Goal: Task Accomplishment & Management: Complete application form

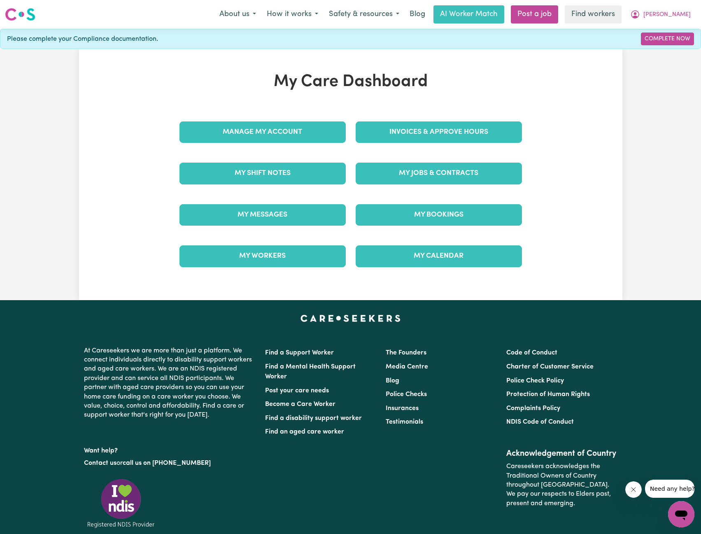
drag, startPoint x: 0, startPoint y: 0, endPoint x: 459, endPoint y: 110, distance: 471.5
click at [458, 106] on div "My Care Dashboard Manage My Account Invoices & Approve Hours My Shift Notes My …" at bounding box center [351, 174] width 362 height 205
click at [455, 126] on link "Invoices & Approve Hours" at bounding box center [439, 131] width 166 height 21
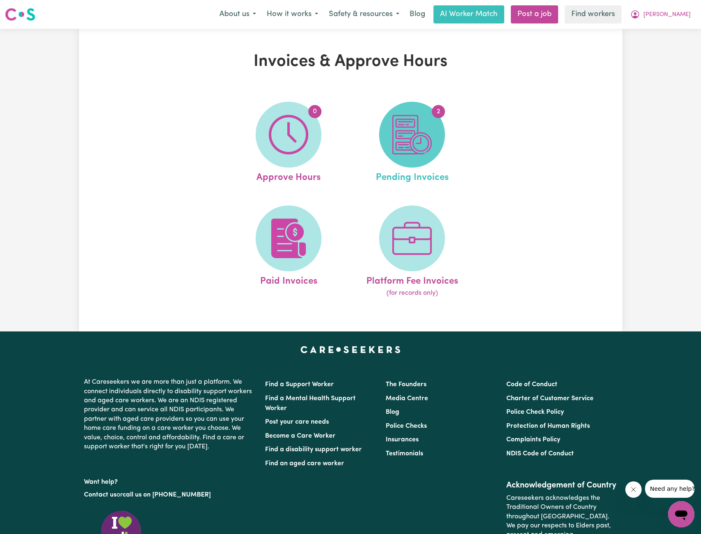
click at [414, 129] on img at bounding box center [412, 135] width 40 height 40
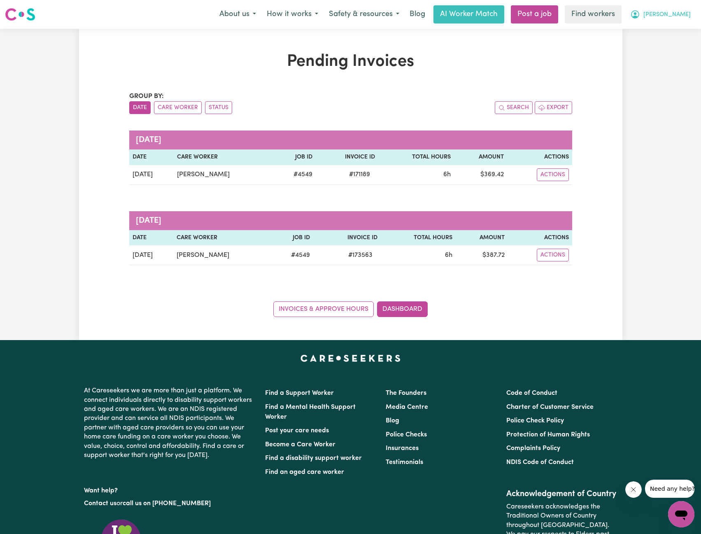
click at [680, 12] on span "[PERSON_NAME]" at bounding box center [666, 14] width 47 height 9
click at [671, 27] on link "My Dashboard" at bounding box center [663, 32] width 65 height 16
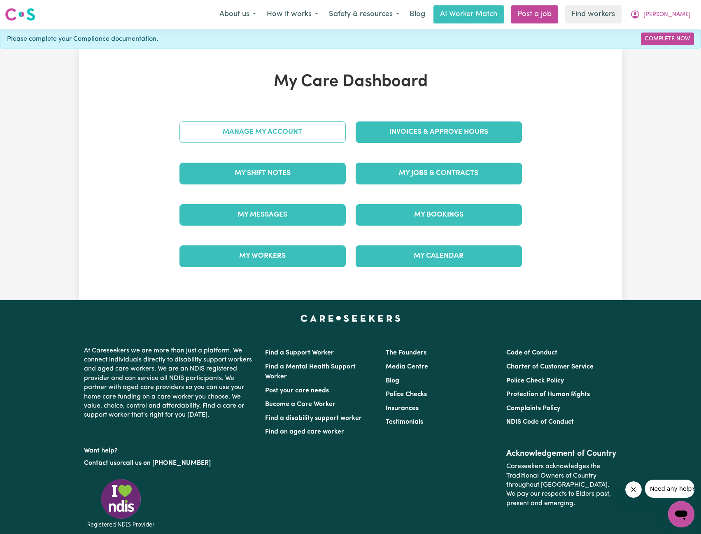
click at [263, 133] on link "Manage My Account" at bounding box center [262, 131] width 166 height 21
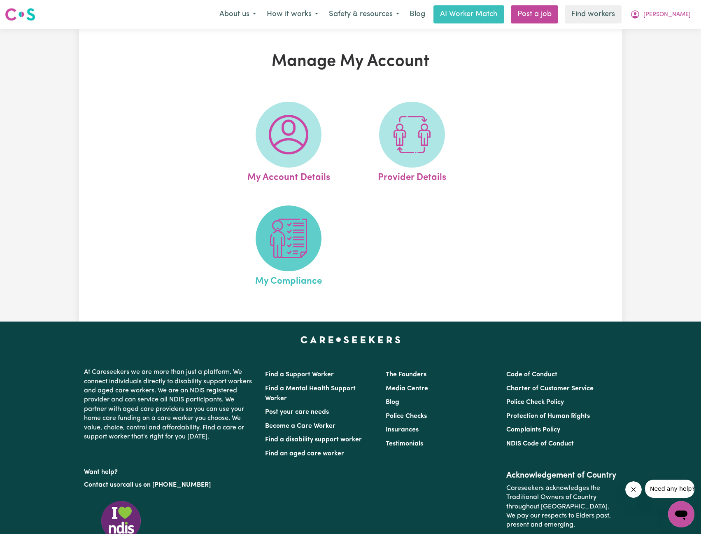
click at [280, 233] on img at bounding box center [289, 239] width 40 height 40
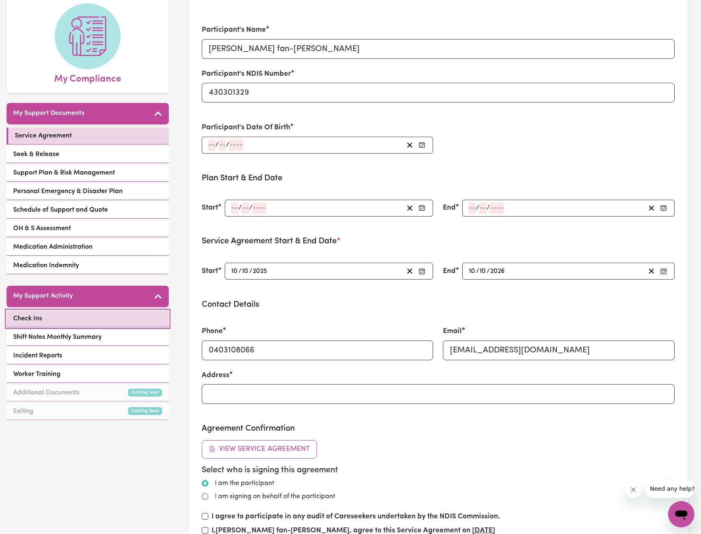
click at [105, 310] on link "Check Ins" at bounding box center [88, 318] width 162 height 17
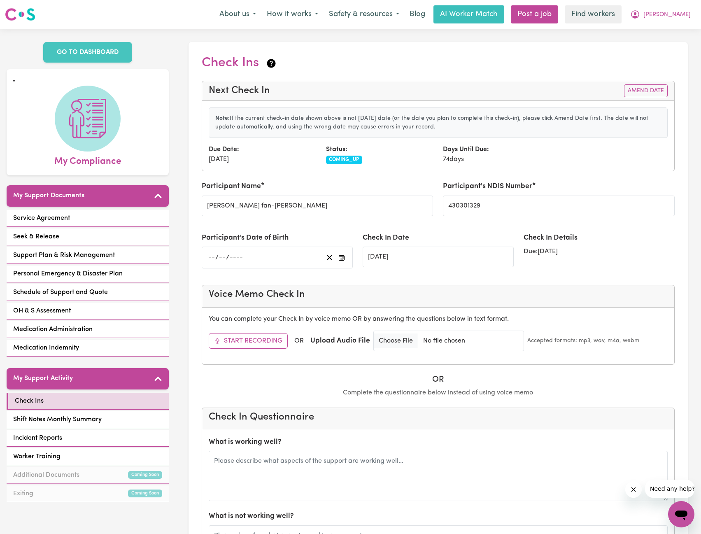
click at [657, 82] on div "Next Check In Amend Date" at bounding box center [438, 91] width 472 height 20
click at [652, 85] on button "Amend Date" at bounding box center [646, 90] width 44 height 13
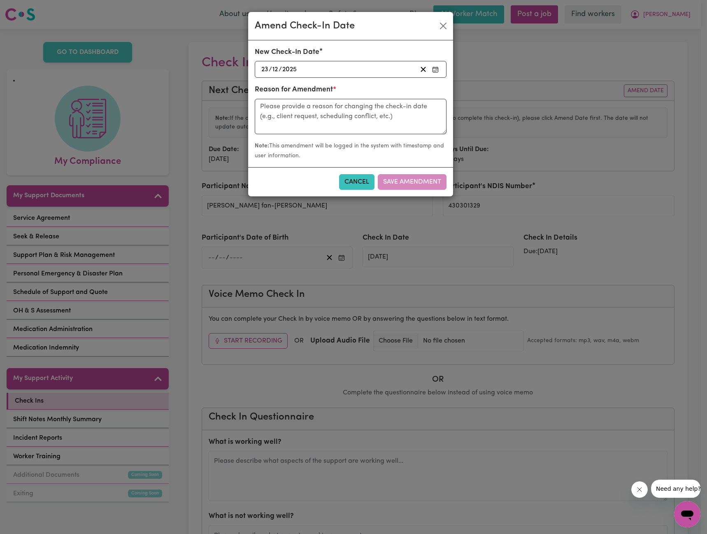
click at [387, 67] on div "2025-12-23 23 / 12 / 2025" at bounding box center [338, 69] width 157 height 11
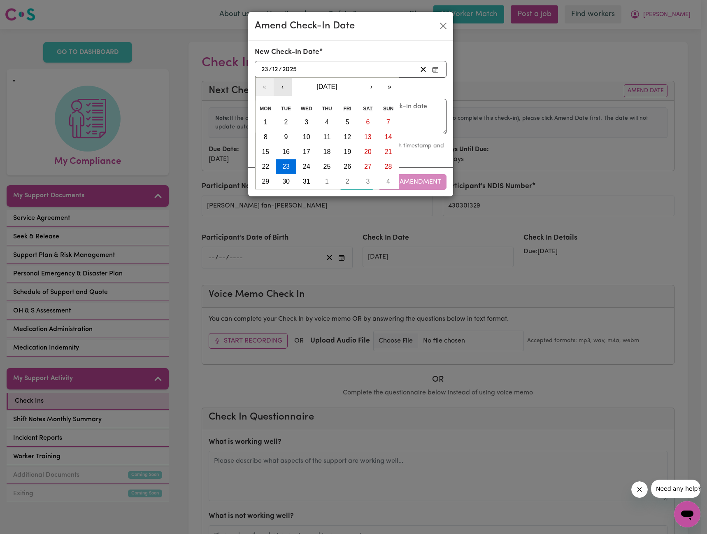
click at [284, 86] on button "‹" at bounding box center [283, 87] width 18 height 18
click at [352, 138] on button "10" at bounding box center [347, 137] width 21 height 15
type input "2025-10-10"
type input "10"
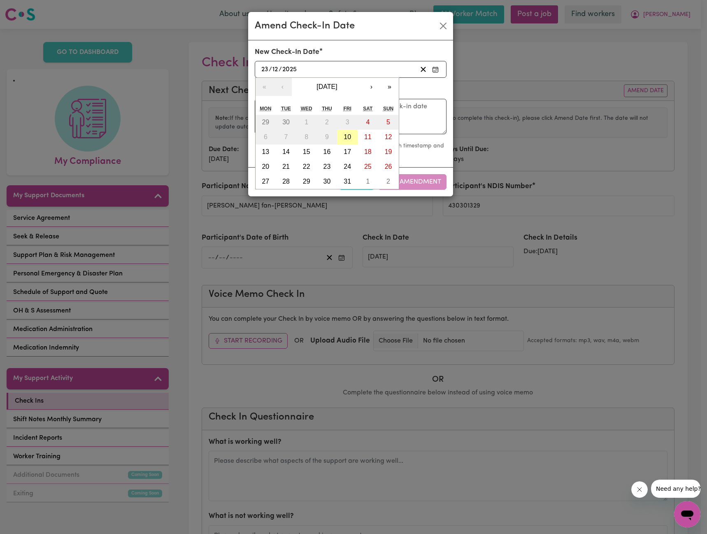
type input "10"
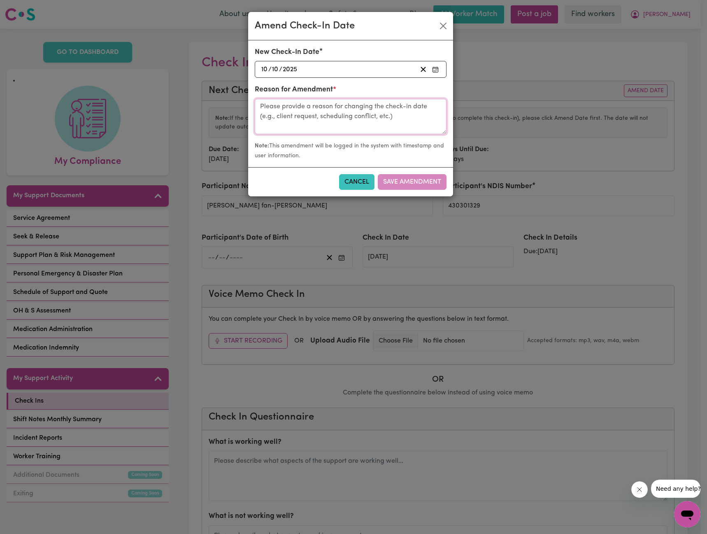
click at [308, 104] on textarea at bounding box center [351, 116] width 192 height 35
type textarea "Call with Lisa"
click at [426, 184] on button "Save Amendment" at bounding box center [412, 182] width 69 height 16
type input "[DATE]"
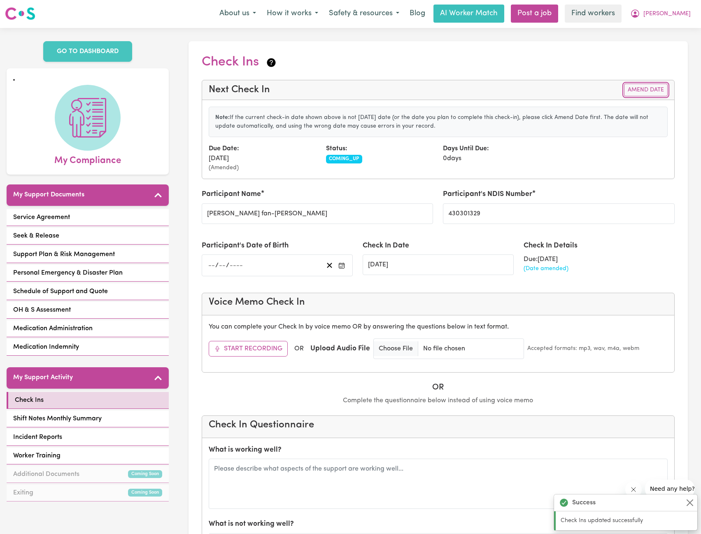
scroll to position [165, 0]
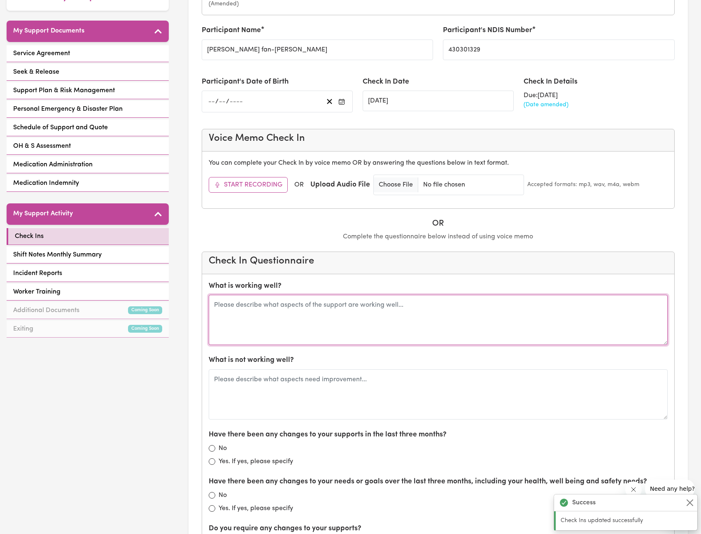
click at [369, 313] on textarea at bounding box center [438, 320] width 459 height 50
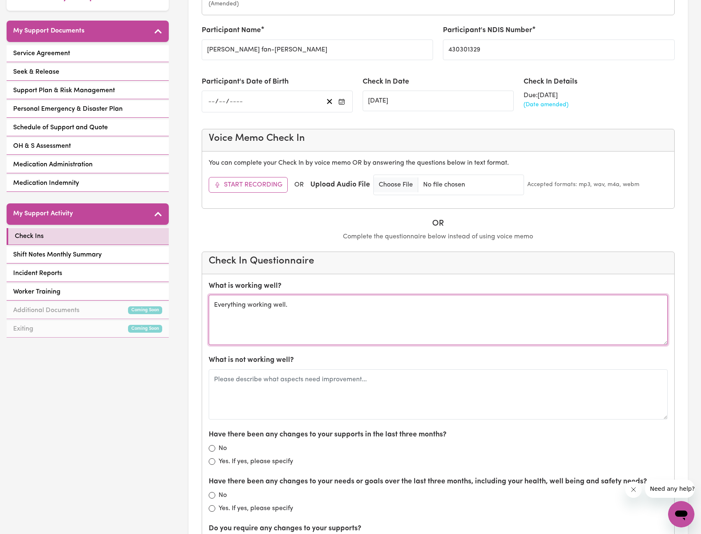
type textarea "Everything working well."
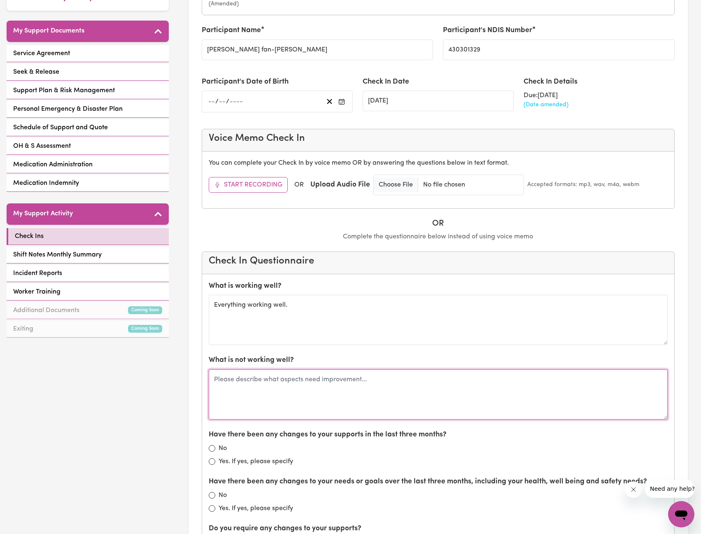
click at [376, 379] on textarea at bounding box center [438, 394] width 459 height 50
type textarea "No issues."
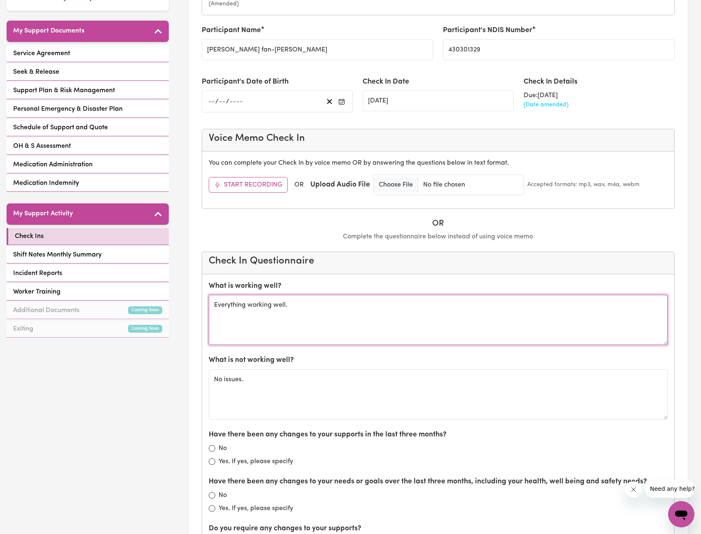
click at [329, 316] on textarea "Everything working well." at bounding box center [438, 320] width 459 height 50
type textarea "Everything working well. Mainly in home all tasks personal care and taking to c…"
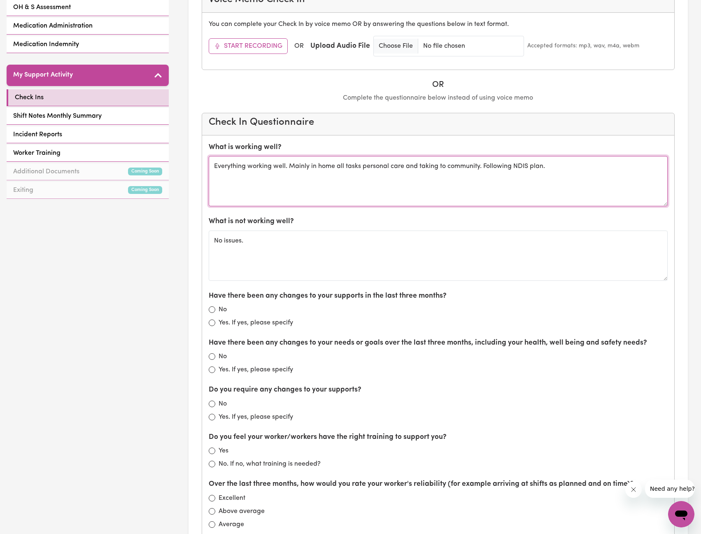
scroll to position [329, 0]
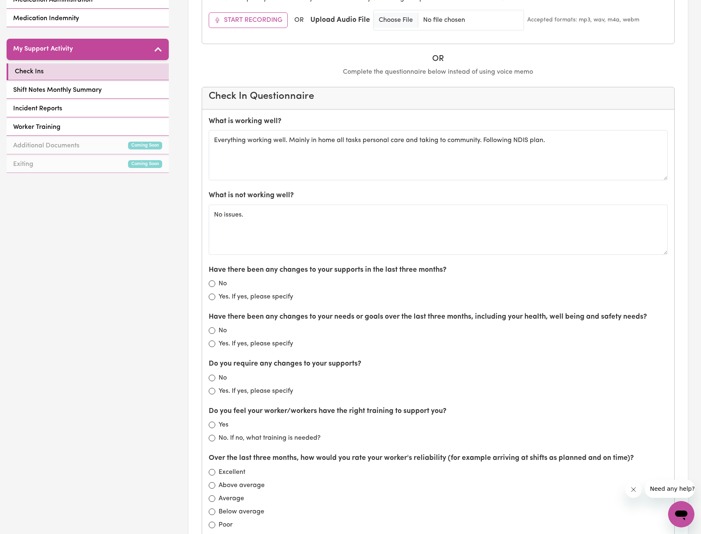
click at [211, 280] on div "No" at bounding box center [438, 284] width 459 height 10
click at [210, 285] on input "No" at bounding box center [212, 283] width 7 height 7
radio input "true"
click at [213, 331] on input "No" at bounding box center [212, 330] width 7 height 7
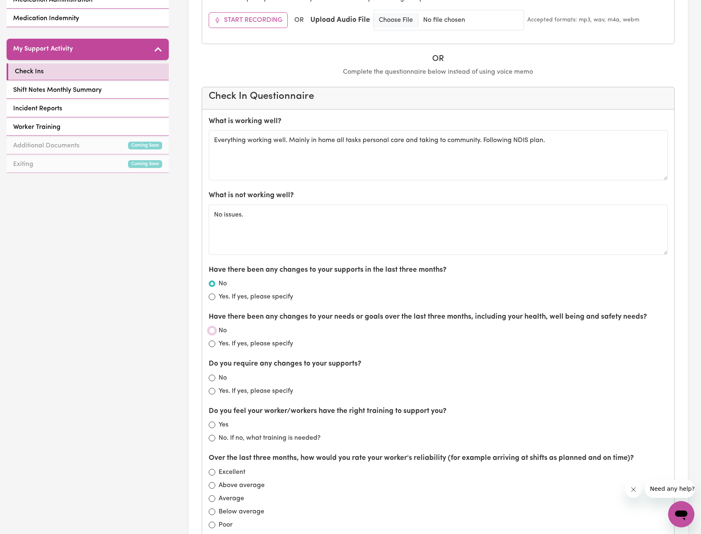
radio input "true"
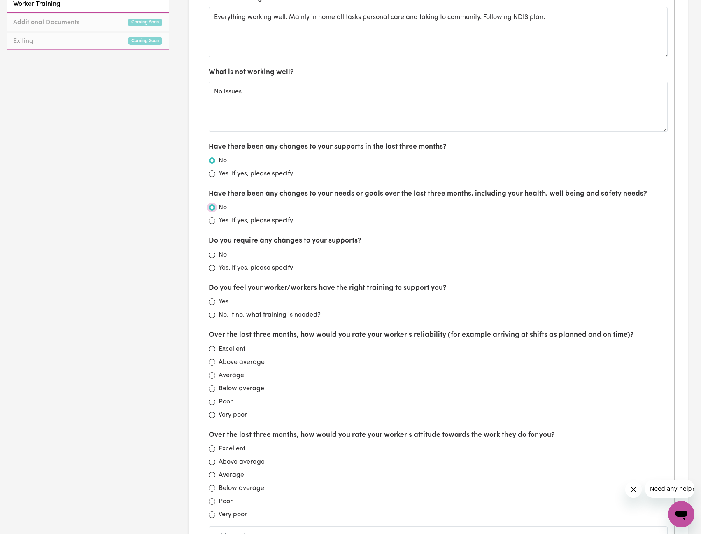
scroll to position [453, 0]
click at [210, 255] on input "No" at bounding box center [212, 254] width 7 height 7
radio input "true"
click at [213, 301] on input "Yes" at bounding box center [212, 301] width 7 height 7
radio input "true"
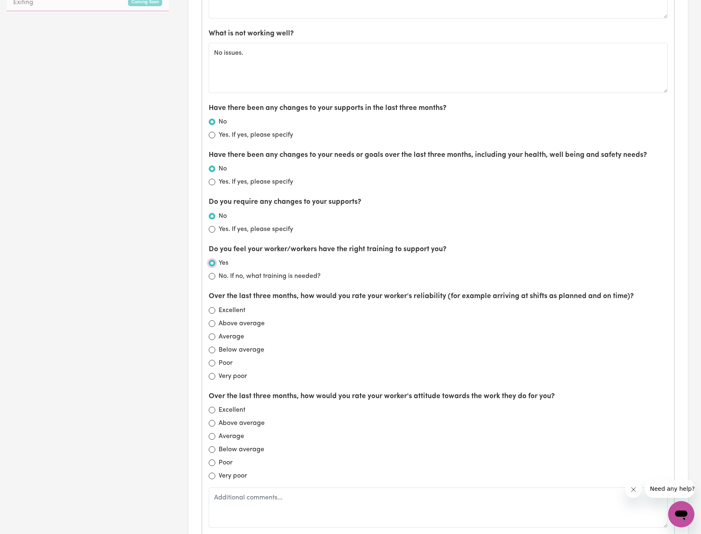
scroll to position [494, 0]
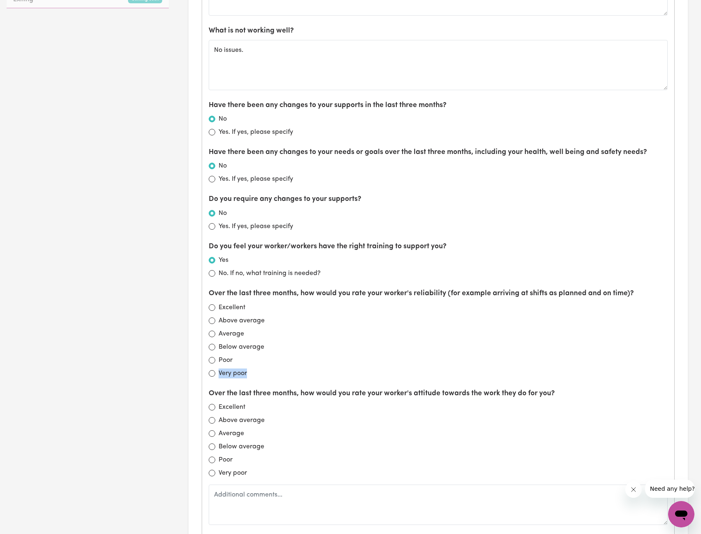
drag, startPoint x: 286, startPoint y: 371, endPoint x: 273, endPoint y: 364, distance: 14.0
click at [273, 364] on div "Over the last three months, how would you rate your worker's reliability (for e…" at bounding box center [438, 333] width 459 height 90
click at [213, 308] on input "Excellent" at bounding box center [212, 307] width 7 height 7
radio input "true"
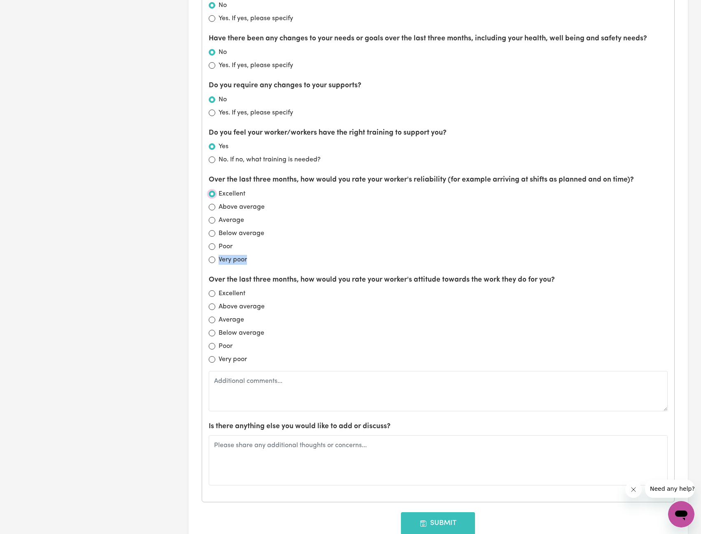
scroll to position [617, 0]
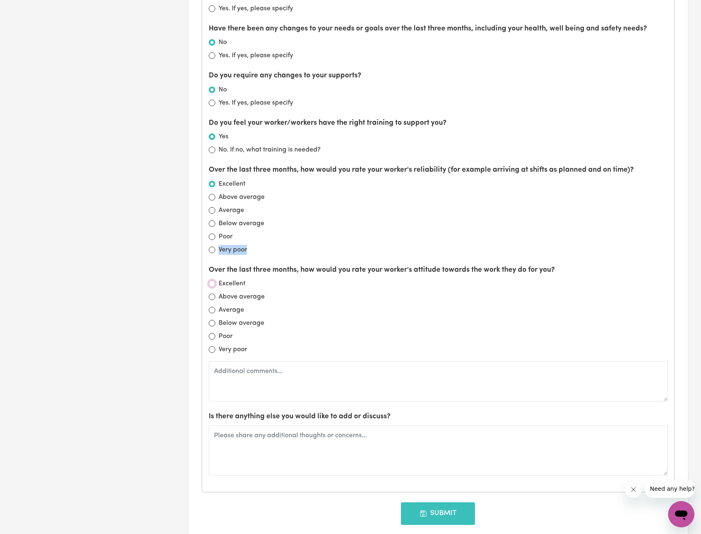
click at [212, 284] on input "Excellent" at bounding box center [212, 283] width 7 height 7
radio input "true"
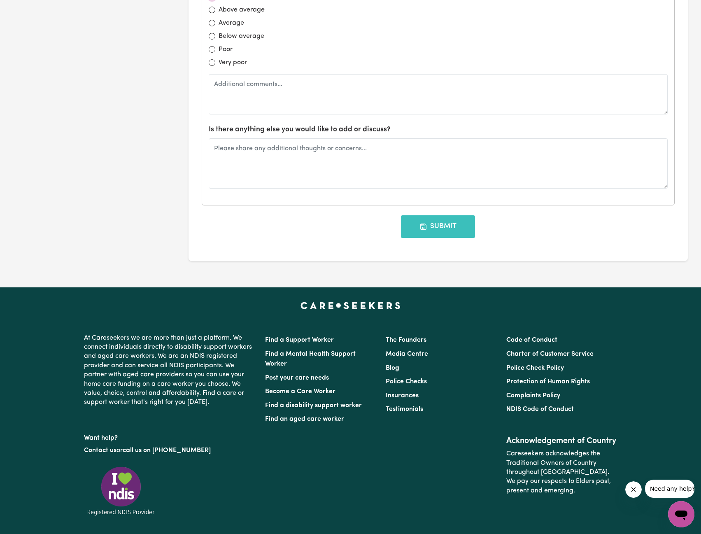
scroll to position [906, 0]
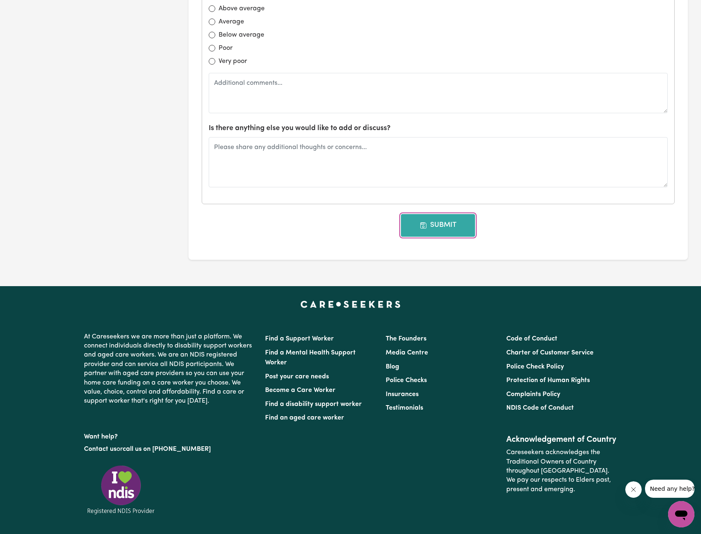
click at [440, 224] on button "Submit" at bounding box center [438, 225] width 74 height 22
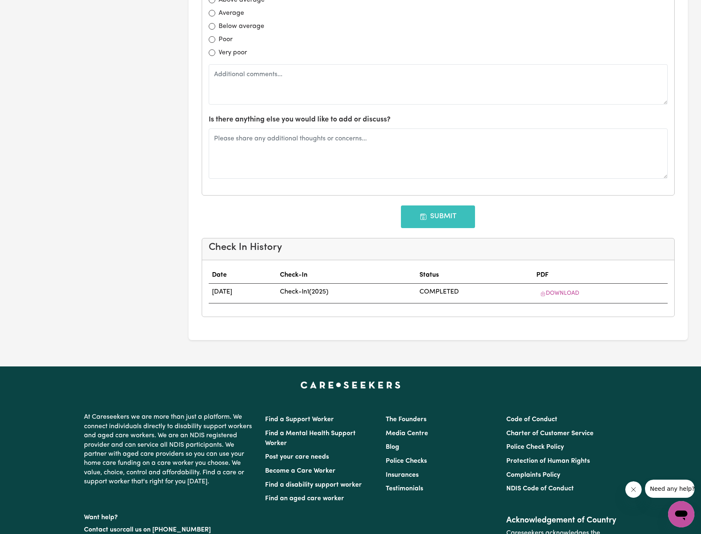
scroll to position [0, 0]
type input "10/01/2026"
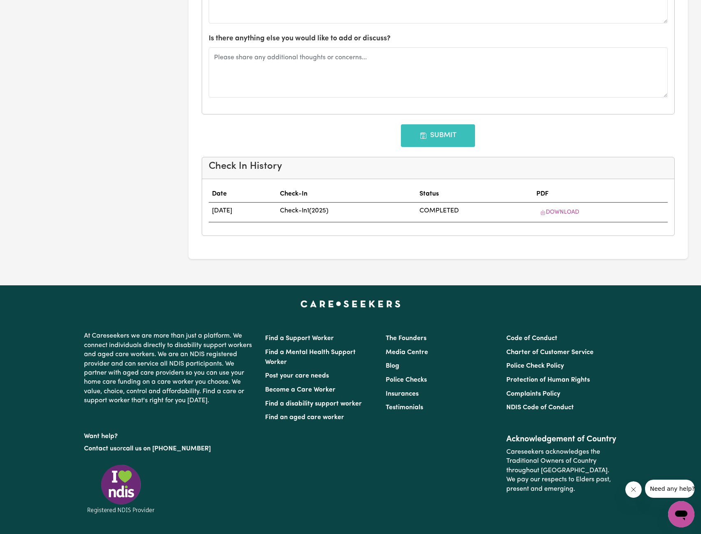
scroll to position [988, 0]
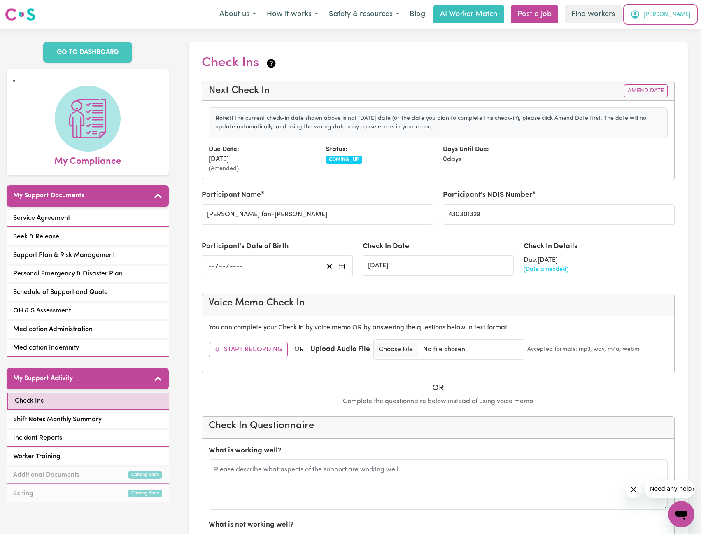
click at [670, 12] on span "[PERSON_NAME]" at bounding box center [666, 14] width 47 height 9
click at [667, 27] on link "My Dashboard" at bounding box center [663, 32] width 65 height 16
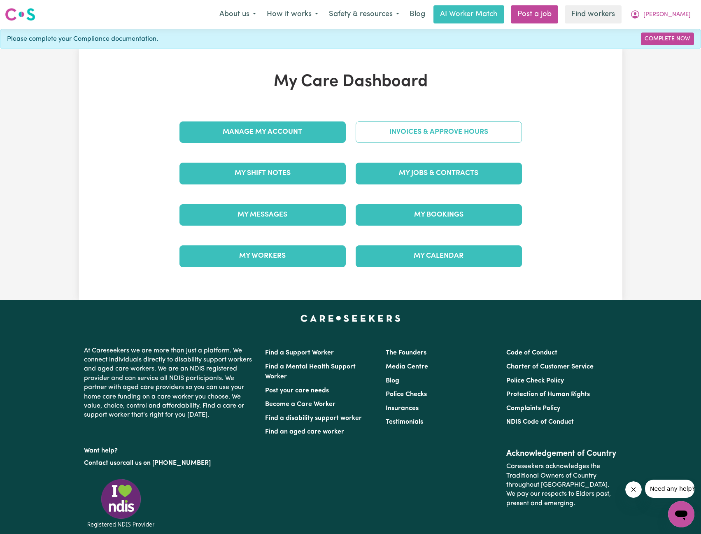
click at [415, 126] on link "Invoices & Approve Hours" at bounding box center [439, 131] width 166 height 21
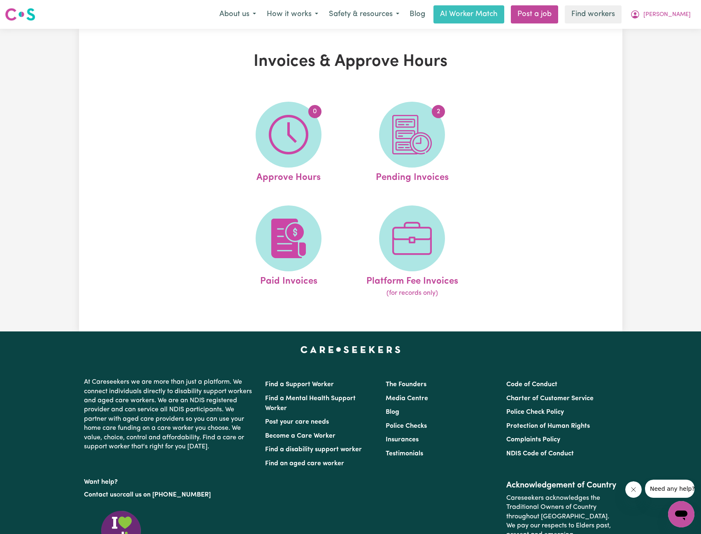
click at [324, 201] on ul "0 Approve Hours 2 Pending Invoices Paid Invoices Platform Fee Invoices (for rec…" at bounding box center [350, 199] width 247 height 217
click at [310, 216] on span at bounding box center [289, 238] width 66 height 66
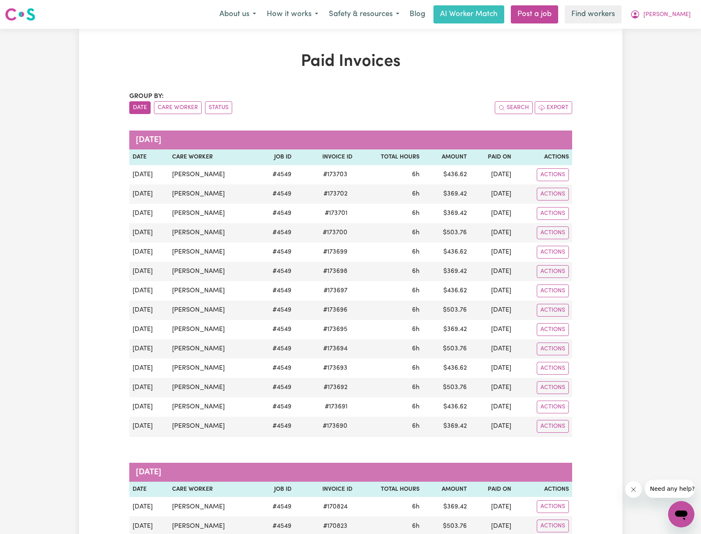
click at [683, 11] on span "[PERSON_NAME]" at bounding box center [666, 14] width 47 height 9
click at [643, 35] on link "My Dashboard" at bounding box center [663, 32] width 65 height 16
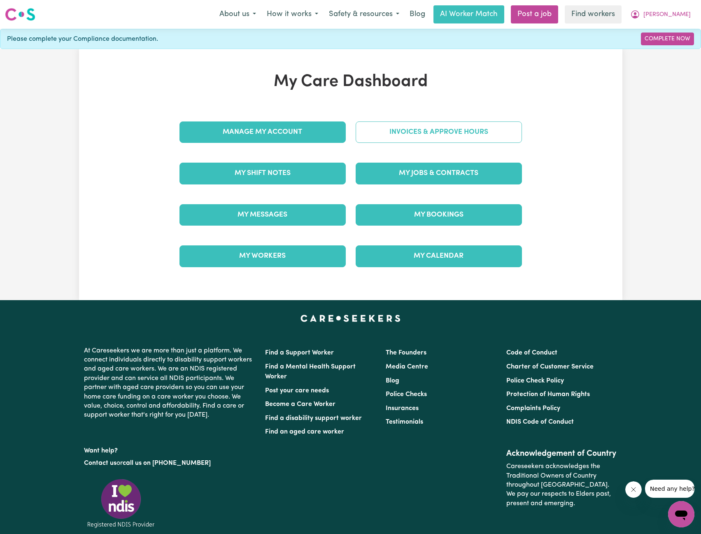
click at [456, 122] on link "Invoices & Approve Hours" at bounding box center [439, 131] width 166 height 21
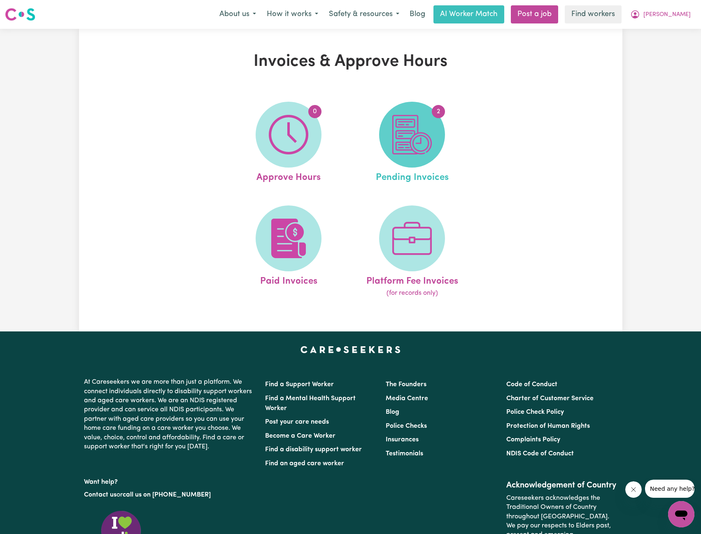
click at [419, 137] on img at bounding box center [412, 135] width 40 height 40
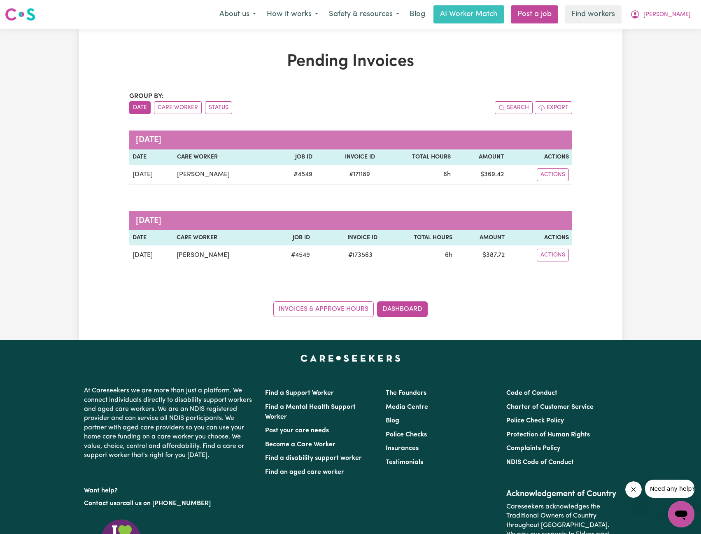
click at [678, 23] on div "About us How it works Safety & resources Blog AI Worker Match Post a job Find w…" at bounding box center [455, 14] width 482 height 18
click at [673, 17] on span "[PERSON_NAME]" at bounding box center [666, 14] width 47 height 9
click at [657, 30] on link "My Dashboard" at bounding box center [663, 32] width 65 height 16
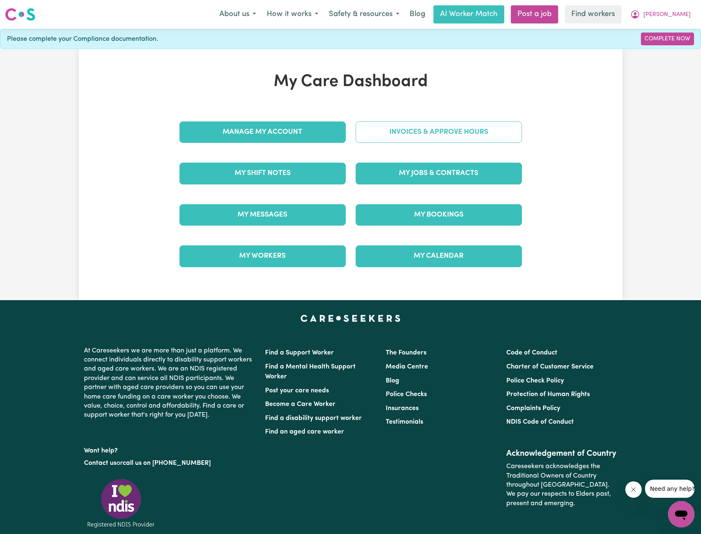
click at [451, 126] on link "Invoices & Approve Hours" at bounding box center [439, 131] width 166 height 21
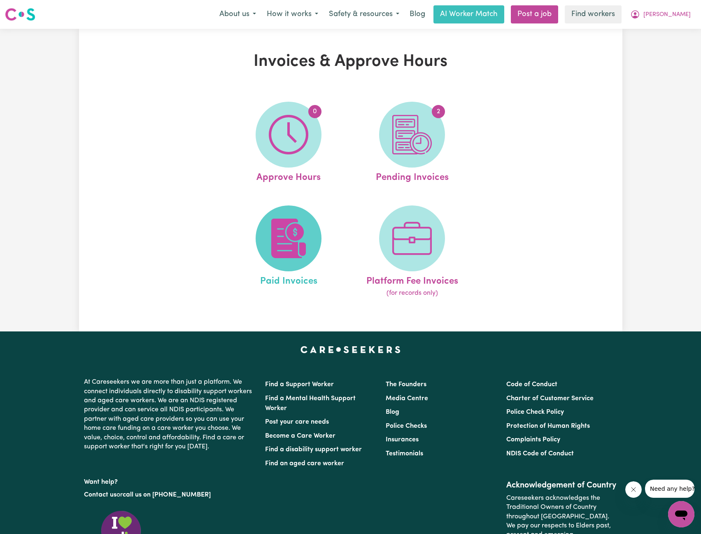
click at [292, 222] on img at bounding box center [289, 239] width 40 height 40
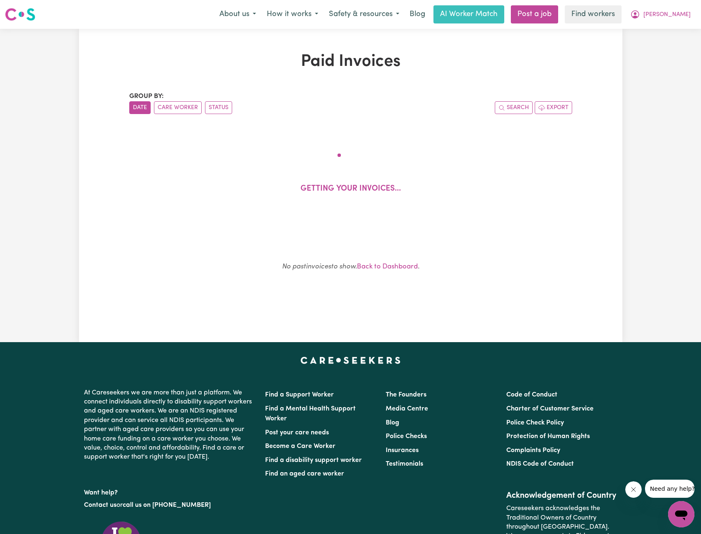
click at [548, 170] on div "Getting your invoices..." at bounding box center [350, 178] width 403 height 88
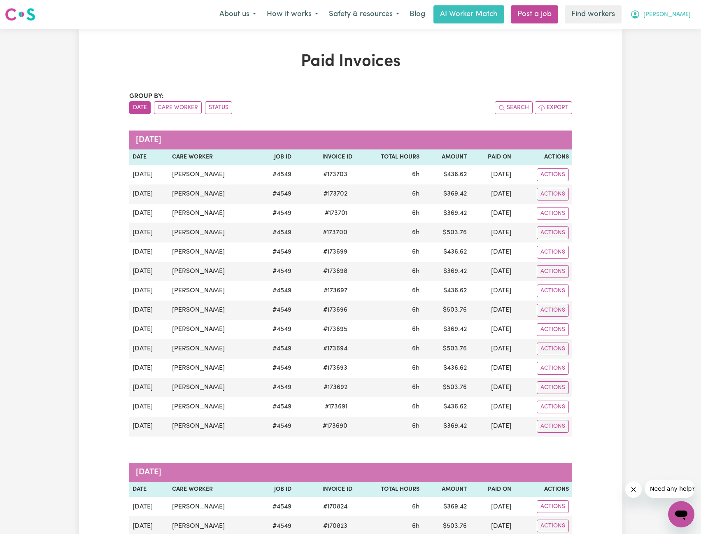
drag, startPoint x: 676, startPoint y: 15, endPoint x: 672, endPoint y: 23, distance: 8.8
click at [676, 15] on span "[PERSON_NAME]" at bounding box center [666, 14] width 47 height 9
click at [667, 26] on link "My Dashboard" at bounding box center [663, 32] width 65 height 16
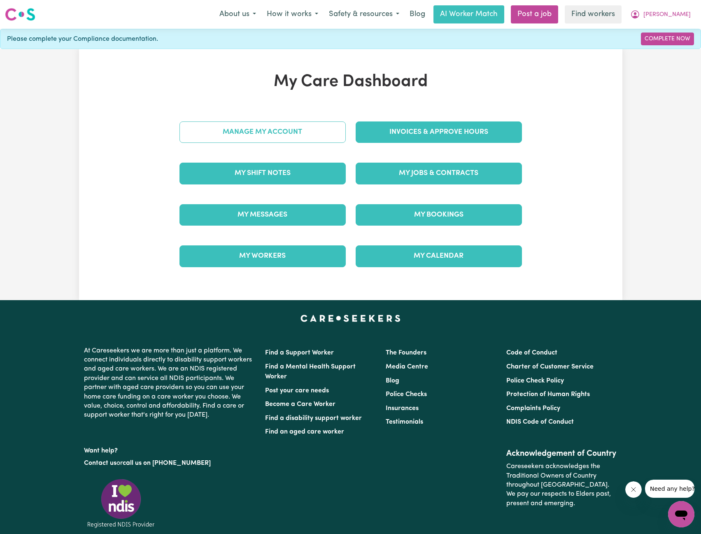
click at [277, 134] on link "Manage My Account" at bounding box center [262, 131] width 166 height 21
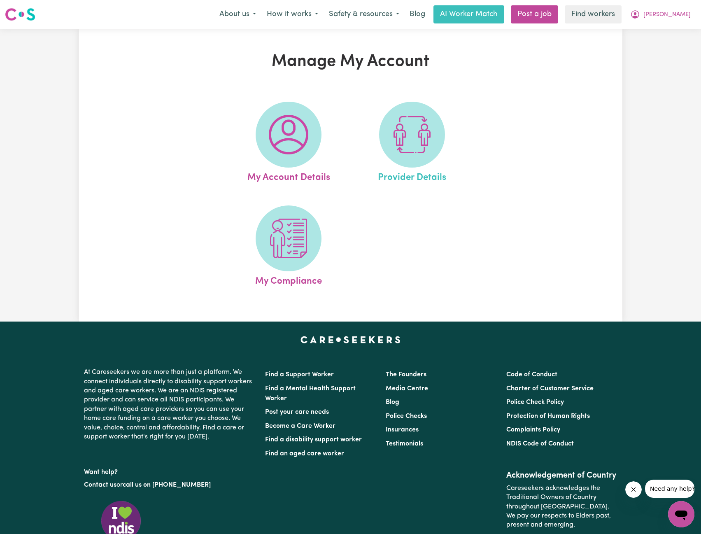
click at [456, 138] on link "Provider Details" at bounding box center [412, 143] width 119 height 83
select select "NDIS_FUNDING_SELF_MANAGED"
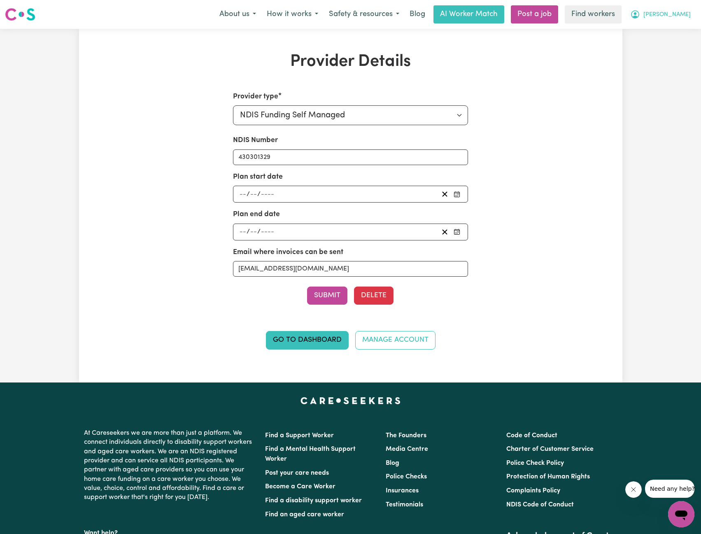
click at [673, 14] on span "[PERSON_NAME]" at bounding box center [666, 14] width 47 height 9
click at [652, 33] on link "My Dashboard" at bounding box center [663, 32] width 65 height 16
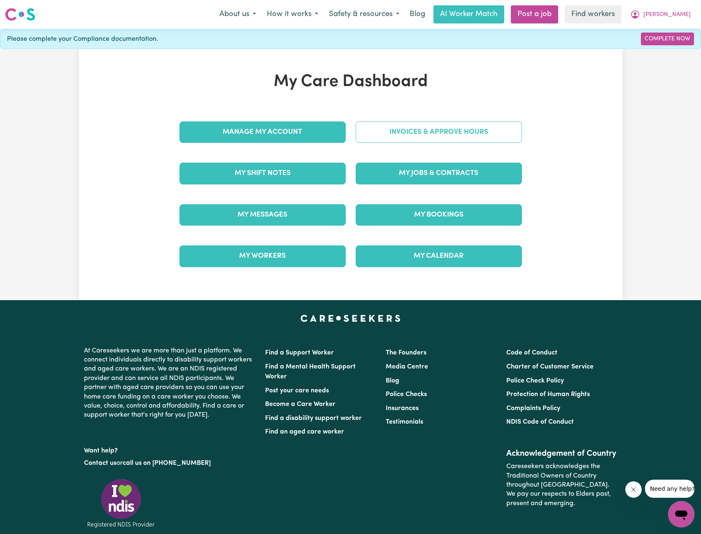
click at [445, 136] on link "Invoices & Approve Hours" at bounding box center [439, 131] width 166 height 21
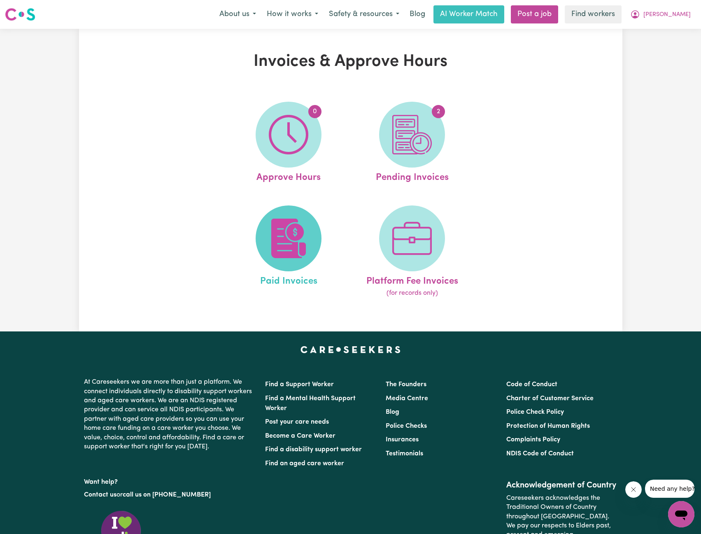
click at [291, 219] on img at bounding box center [289, 239] width 40 height 40
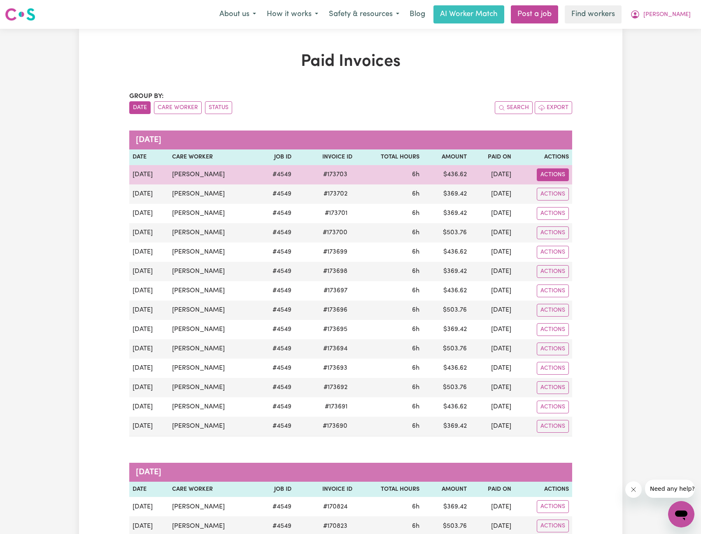
click at [548, 177] on button "Actions" at bounding box center [553, 174] width 32 height 13
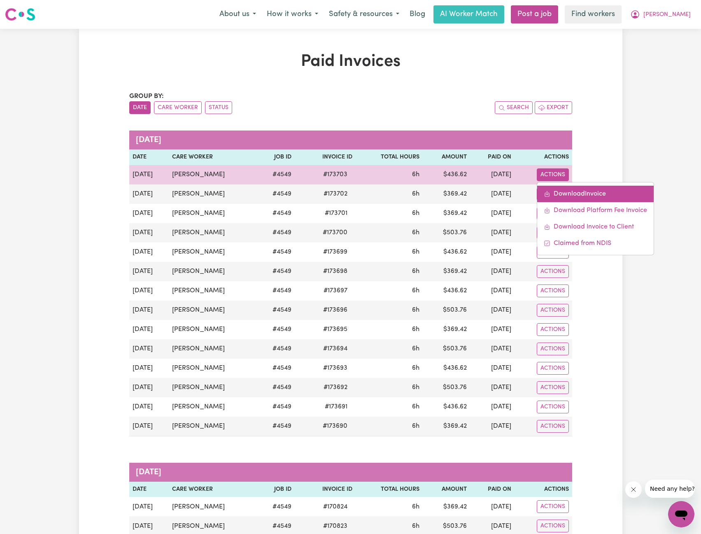
click at [555, 191] on link "Download Invoice" at bounding box center [595, 194] width 116 height 16
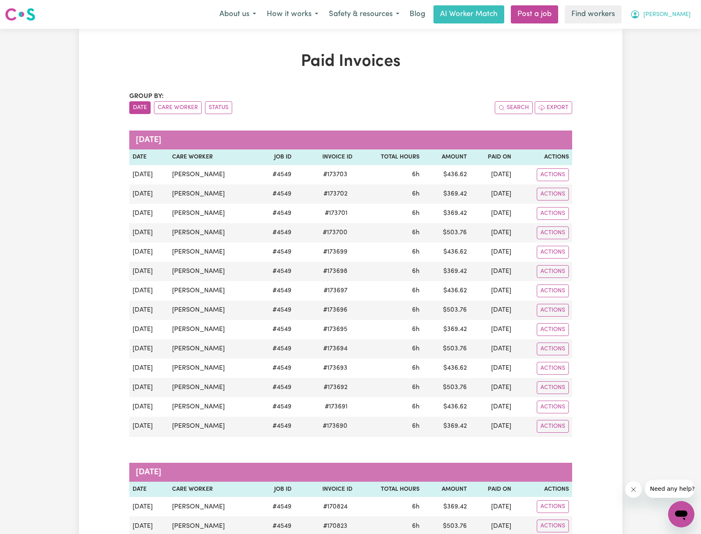
click at [681, 12] on span "[PERSON_NAME]" at bounding box center [666, 14] width 47 height 9
click at [669, 43] on link "Logout" at bounding box center [663, 48] width 65 height 16
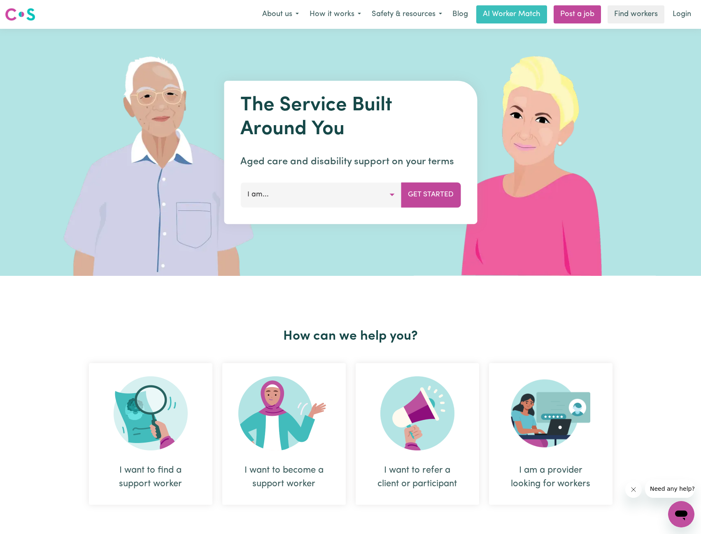
click at [682, 22] on link "Login" at bounding box center [682, 14] width 28 height 18
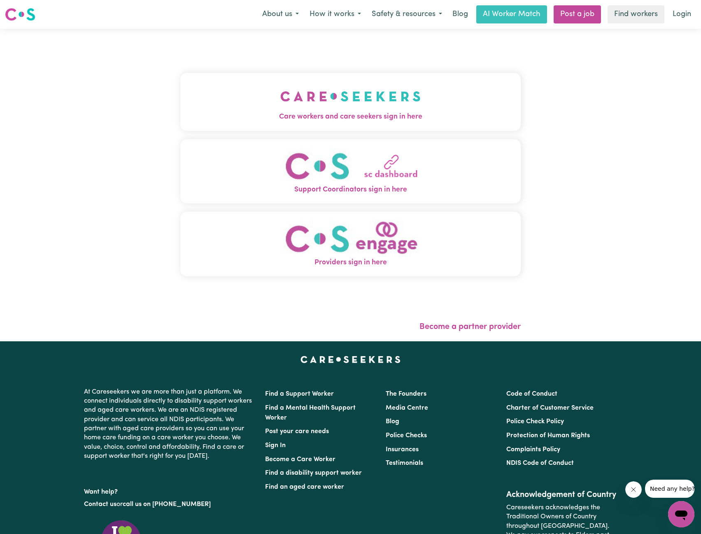
click at [378, 100] on img "Care workers and care seekers sign in here" at bounding box center [350, 96] width 140 height 30
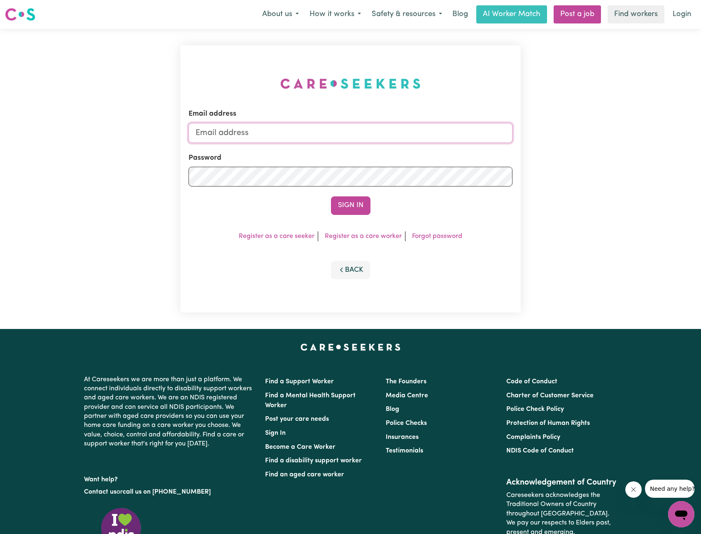
click at [376, 128] on input "Email address" at bounding box center [351, 133] width 324 height 20
drag, startPoint x: 239, startPoint y: 131, endPoint x: 443, endPoint y: 152, distance: 205.3
click at [443, 152] on form "Email address [EMAIL_ADDRESS][PERSON_NAME][DOMAIN_NAME] Password Sign In" at bounding box center [351, 162] width 324 height 106
type input "[EMAIL_ADDRESS][DOMAIN_NAME]"
click at [347, 204] on button "Sign In" at bounding box center [351, 205] width 40 height 18
